Goal: Browse casually: Explore the website without a specific task or goal

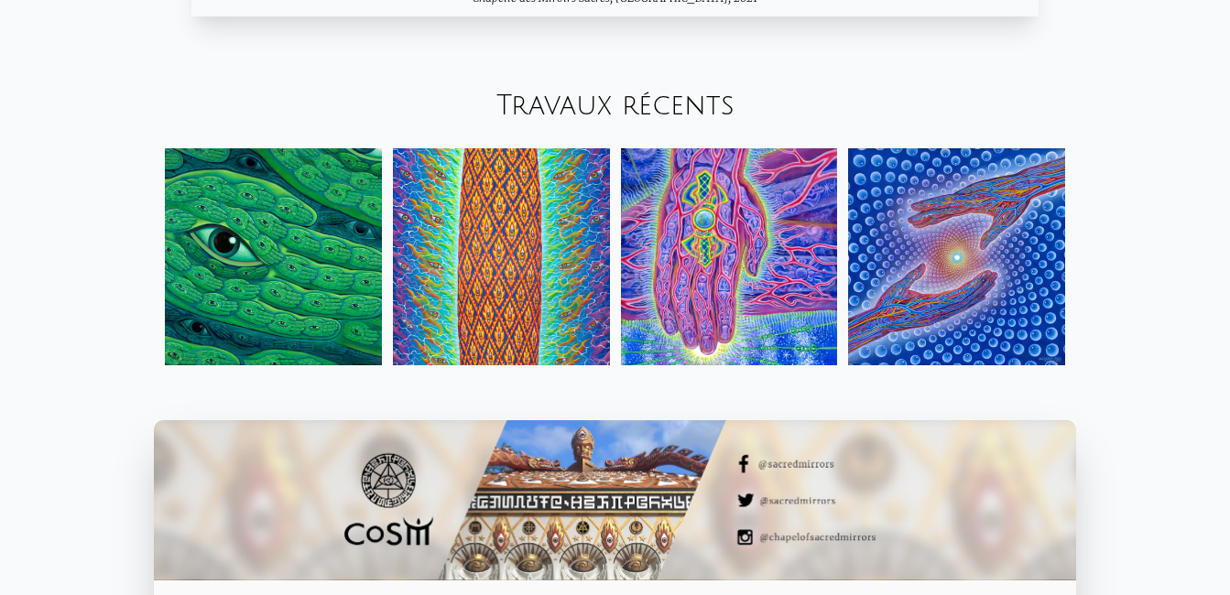
scroll to position [2016, 0]
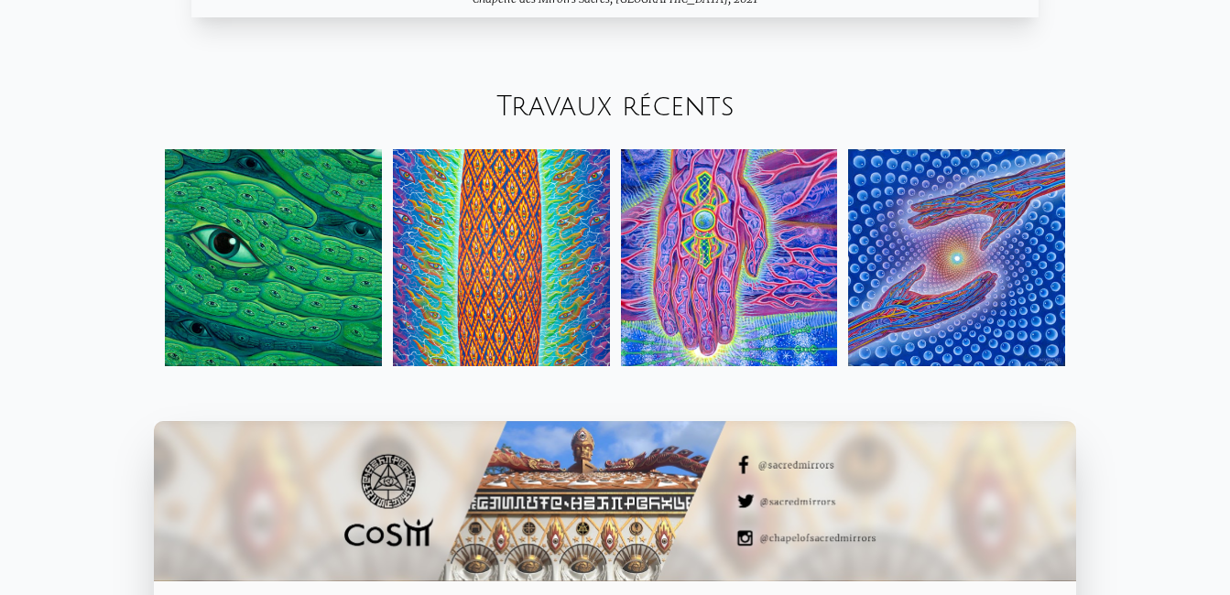
click at [319, 224] on img at bounding box center [273, 257] width 217 height 217
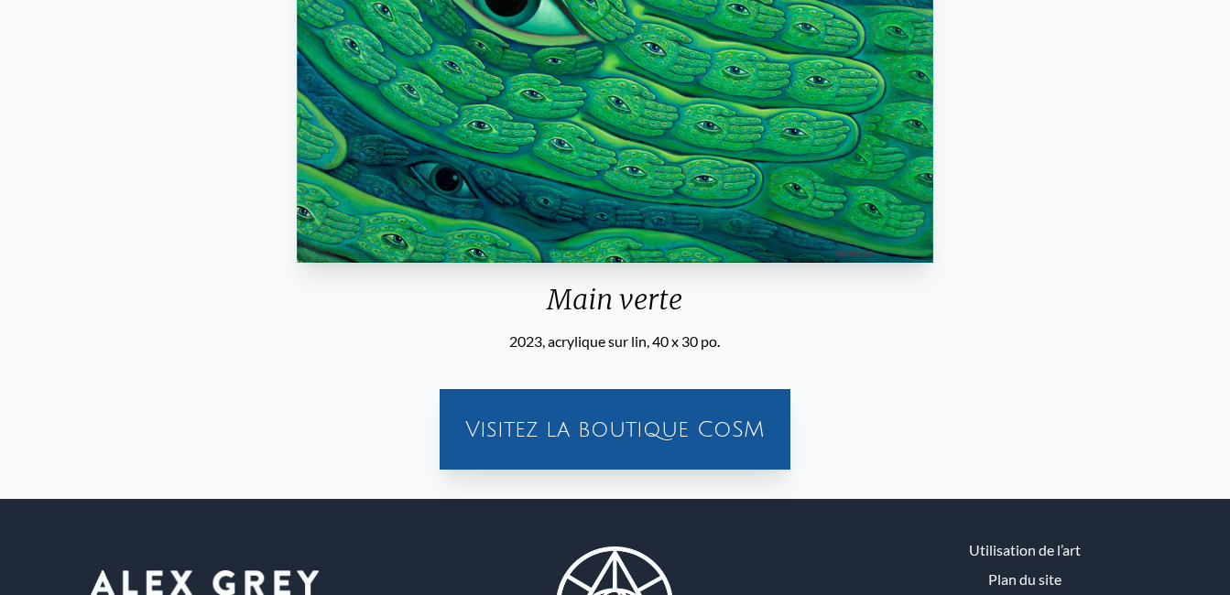
scroll to position [389, 0]
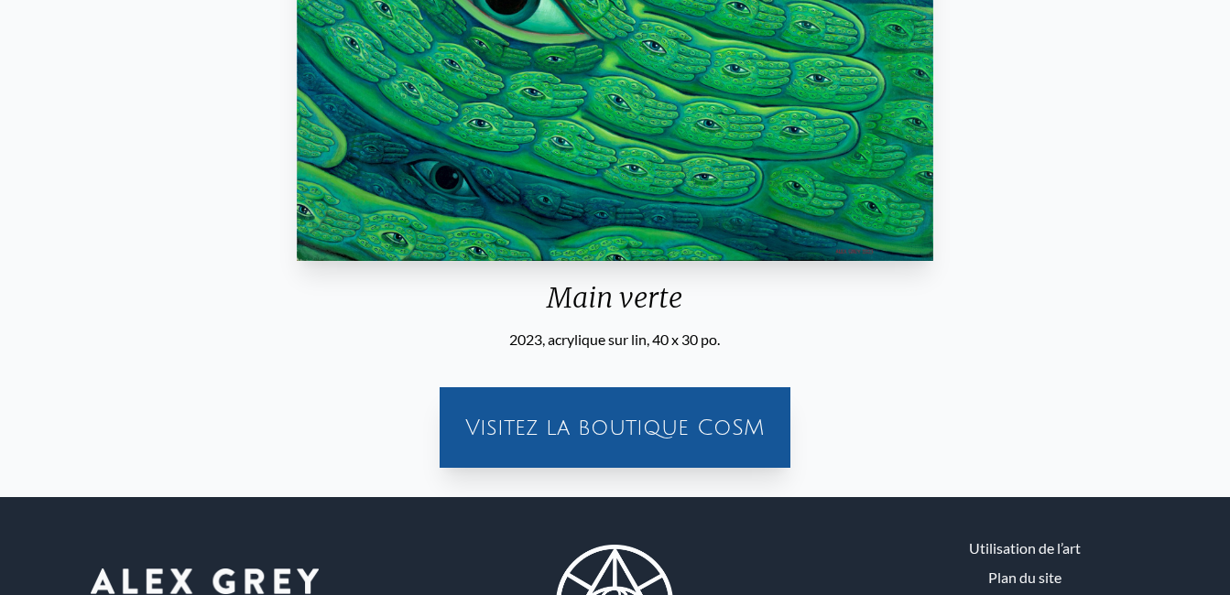
click at [659, 427] on div "Visitez la boutique CoSM" at bounding box center [615, 427] width 329 height 59
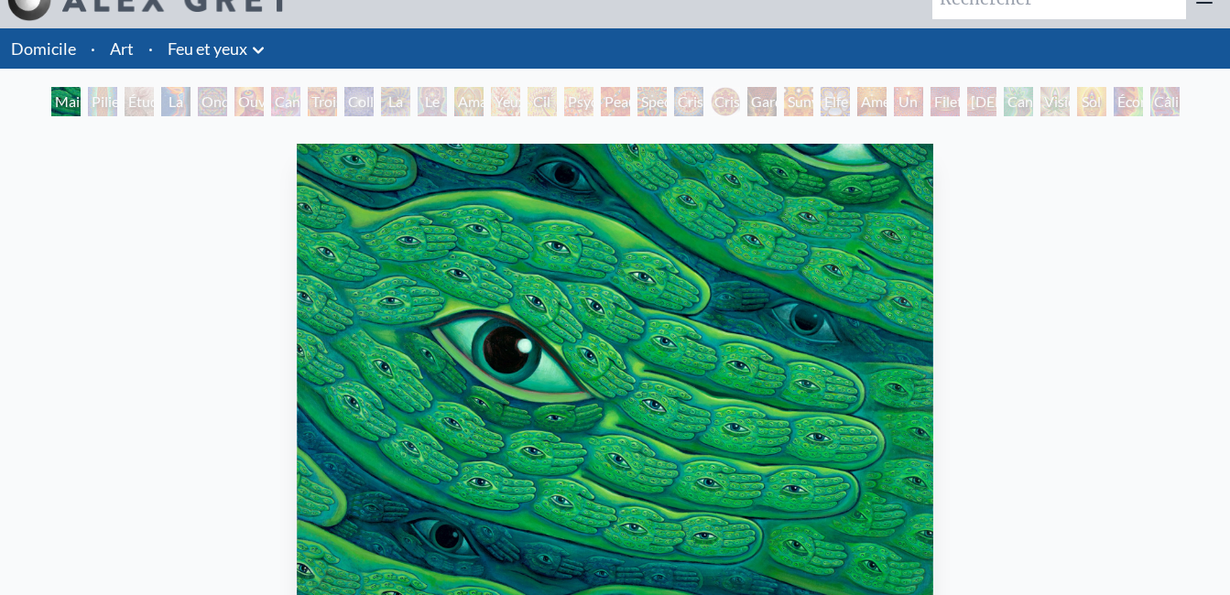
scroll to position [0, 0]
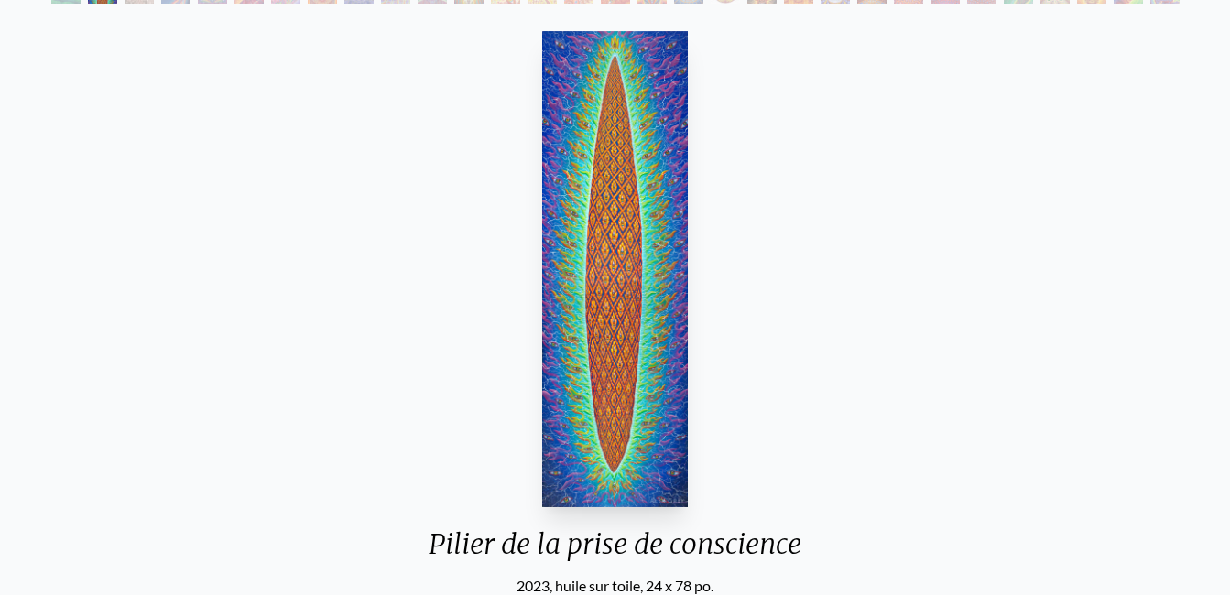
scroll to position [144, 0]
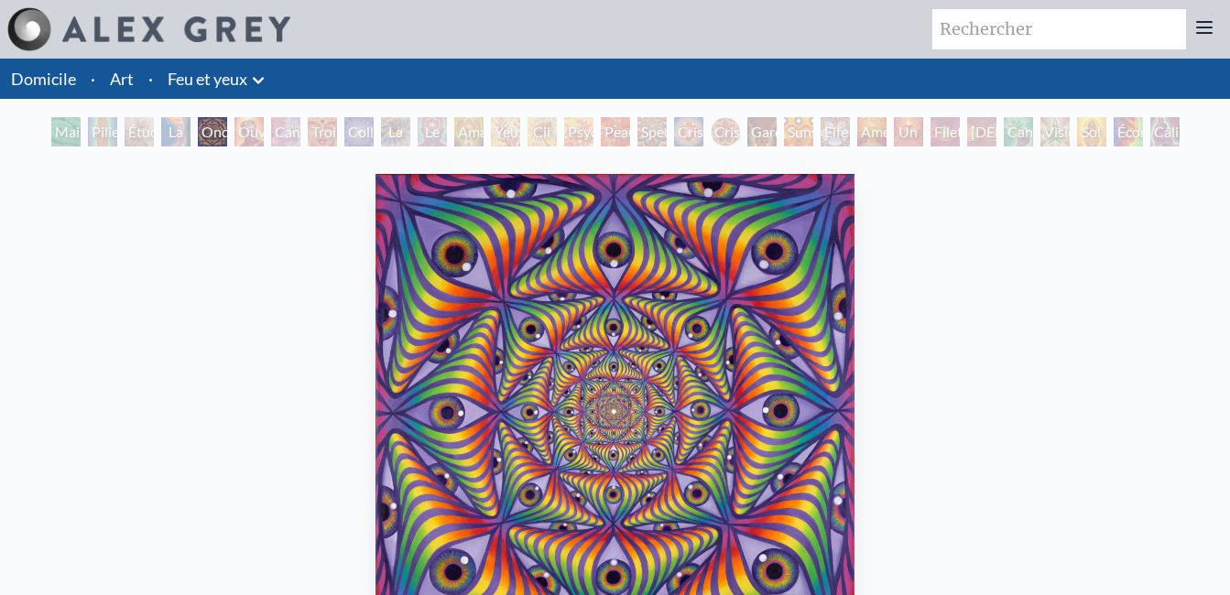
click at [29, 23] on img at bounding box center [29, 29] width 44 height 44
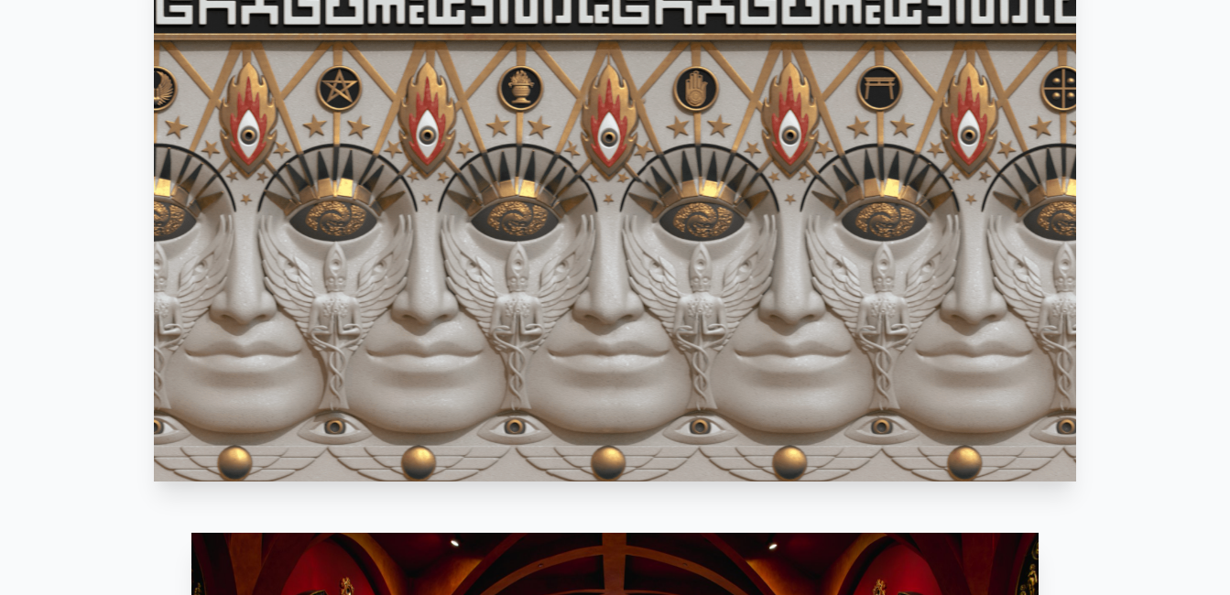
scroll to position [986, 0]
